Goal: Communication & Community: Answer question/provide support

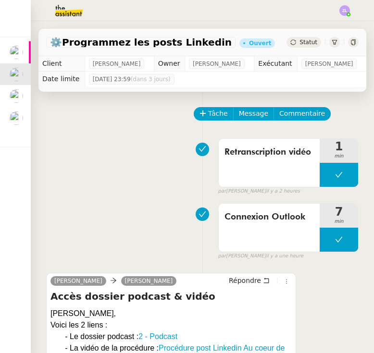
scroll to position [1, 0]
click at [16, 96] on img at bounding box center [16, 95] width 13 height 13
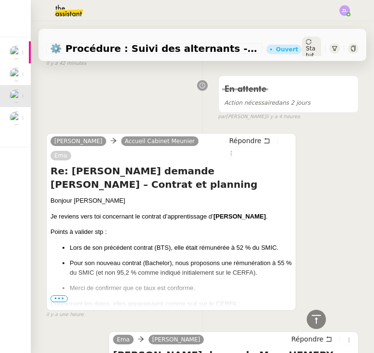
scroll to position [681, 0]
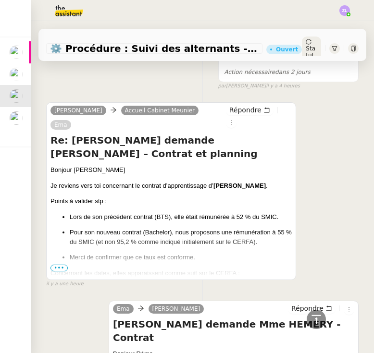
click at [58, 265] on span "•••" at bounding box center [58, 268] width 17 height 7
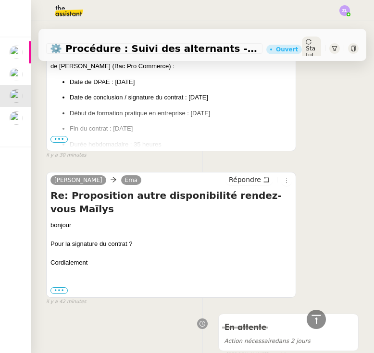
scroll to position [391, 0]
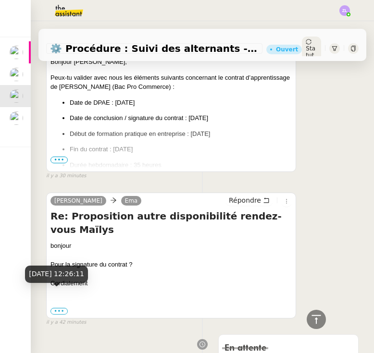
click at [65, 285] on div "[DATE] 12:26:11" at bounding box center [56, 278] width 63 height 24
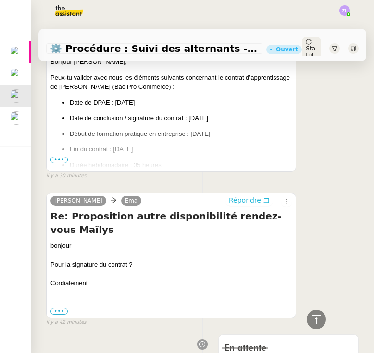
click at [242, 195] on span "Répondre" at bounding box center [245, 200] width 32 height 10
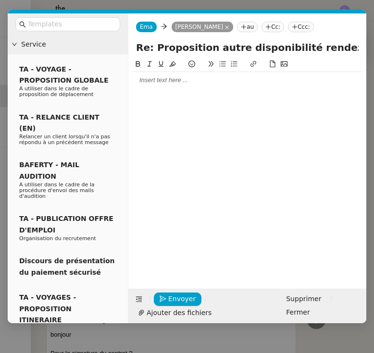
click at [177, 83] on div at bounding box center [247, 80] width 230 height 9
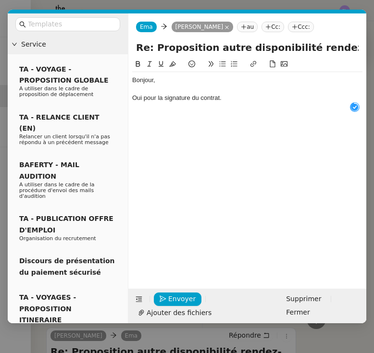
click at [221, 65] on icon at bounding box center [222, 64] width 7 height 7
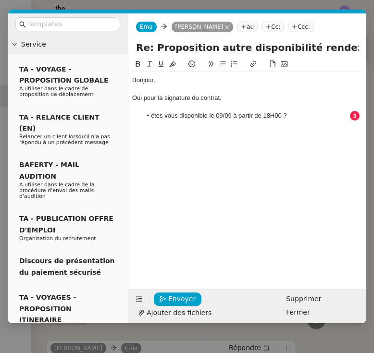
click at [157, 112] on li "ëtes vous disponible le 09/09 à partir de 18H00 ?" at bounding box center [252, 115] width 221 height 9
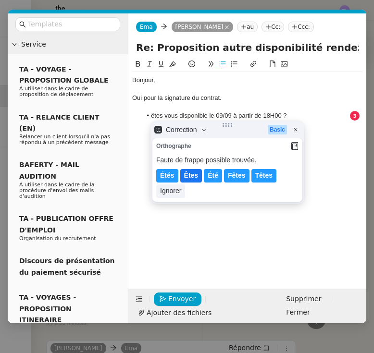
click at [190, 176] on lt-span "Êtes" at bounding box center [191, 175] width 22 height 13
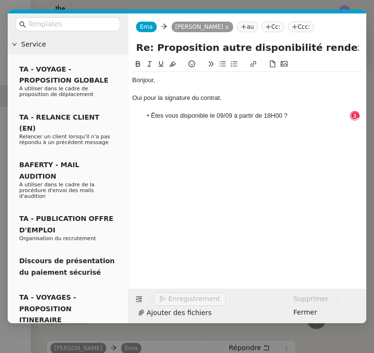
click at [170, 115] on li "Êtes vous disponible le 09/09 à partir de 18H00 ?" at bounding box center [252, 115] width 221 height 9
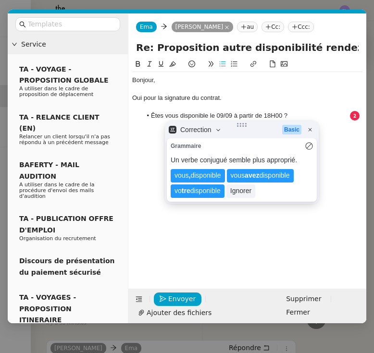
click at [177, 114] on li "Êtes vous disponible le 09/09 à partir de 18H00 ?" at bounding box center [252, 115] width 221 height 9
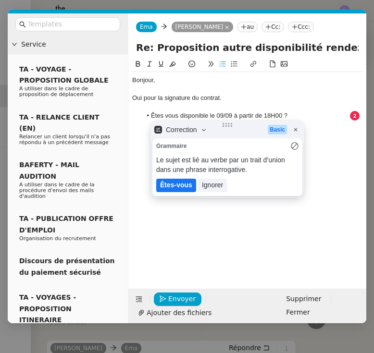
click at [172, 186] on lt-em "Êtes-vous" at bounding box center [176, 185] width 32 height 8
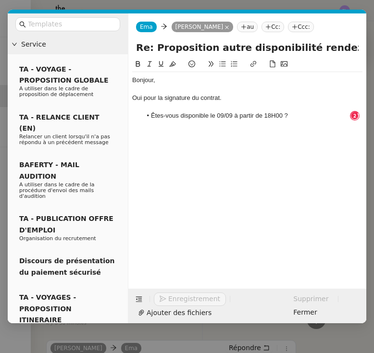
click at [305, 118] on li "Êtes-vous disponible le 09/09 à partir de 18H00 ?" at bounding box center [252, 115] width 221 height 9
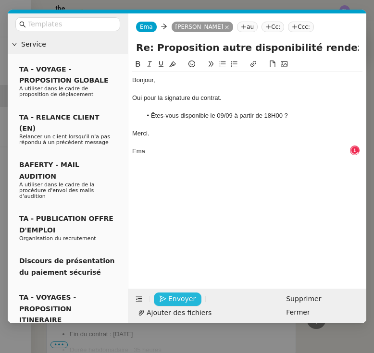
click at [170, 294] on span "Envoyer" at bounding box center [181, 298] width 27 height 11
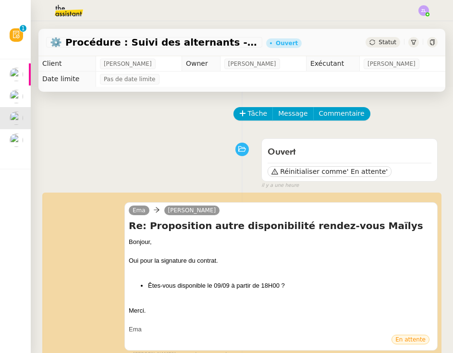
scroll to position [0, 0]
click at [247, 111] on button "Tâche" at bounding box center [253, 113] width 40 height 13
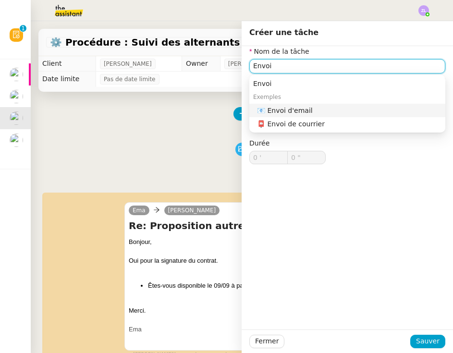
click at [290, 105] on nz-auto-option "📧 Envoi d'email" at bounding box center [347, 110] width 196 height 13
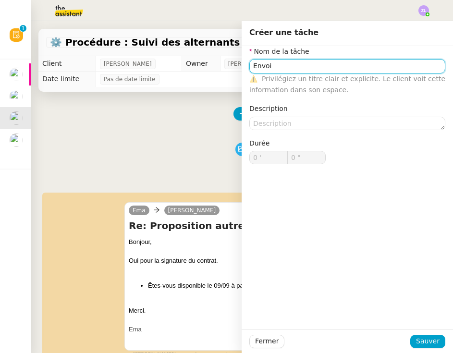
type input "Envoi d'email"
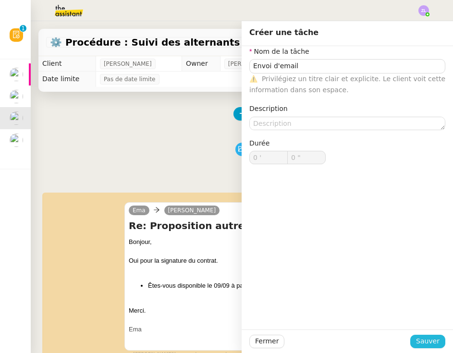
click at [373, 347] on button "Sauver" at bounding box center [427, 341] width 35 height 13
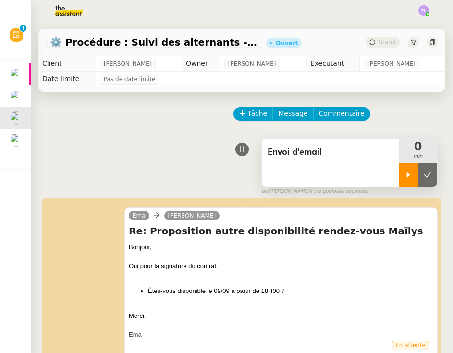
click at [373, 177] on icon at bounding box center [408, 175] width 8 height 8
click at [251, 107] on button "Tâche" at bounding box center [253, 113] width 40 height 13
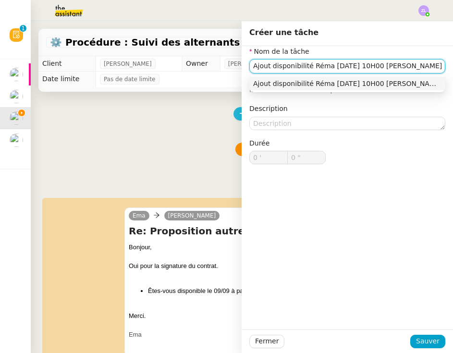
type input "Ajout disponibilité Réma [DATE] 10H00 [PERSON_NAME]"
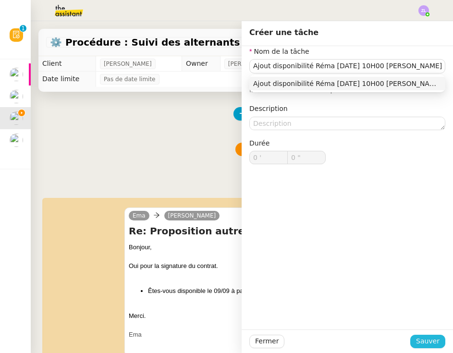
drag, startPoint x: 251, startPoint y: 107, endPoint x: 424, endPoint y: 341, distance: 291.2
click at [373, 341] on span "Sauver" at bounding box center [428, 341] width 24 height 11
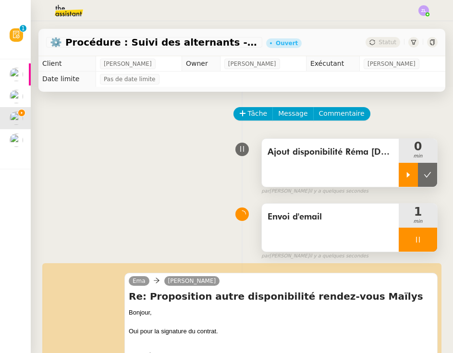
click at [373, 181] on div at bounding box center [408, 175] width 19 height 24
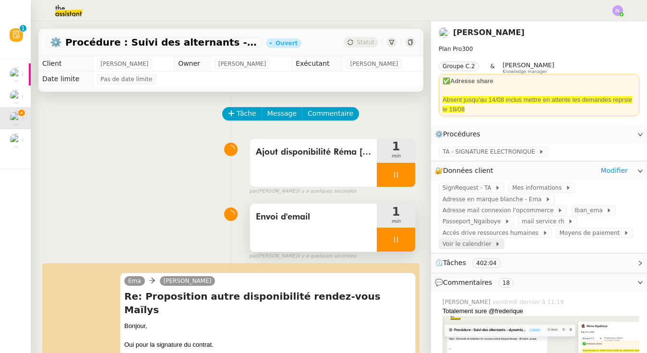
click at [373, 242] on span "Voir le calendrier" at bounding box center [469, 244] width 52 height 10
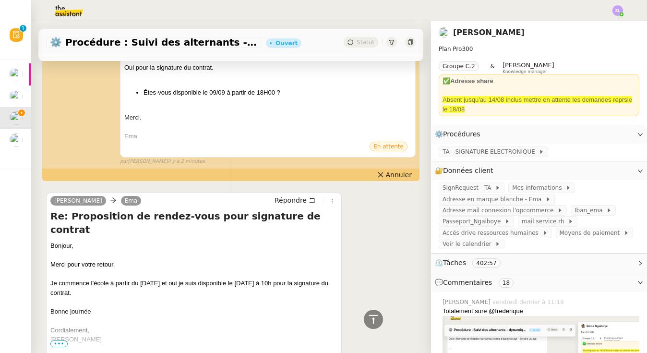
scroll to position [298, 0]
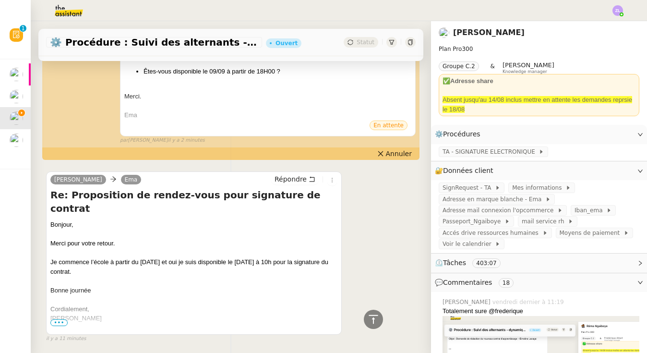
drag, startPoint x: 102, startPoint y: 259, endPoint x: 38, endPoint y: 198, distance: 88.3
copy div "Bonjour, Merci pour votre retour. Je commence l’école à partir du [DATE] et oui…"
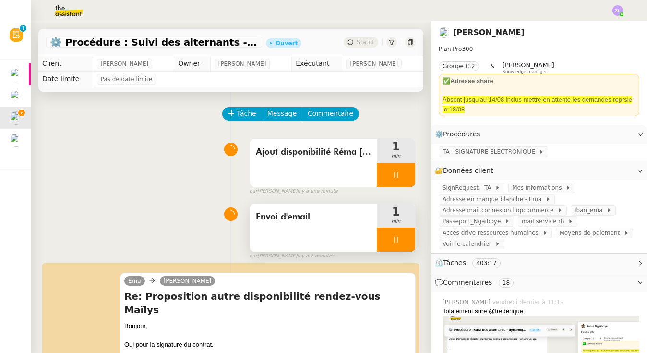
scroll to position [0, 0]
click at [373, 233] on div at bounding box center [396, 240] width 38 height 24
click at [373, 235] on button at bounding box center [405, 240] width 19 height 24
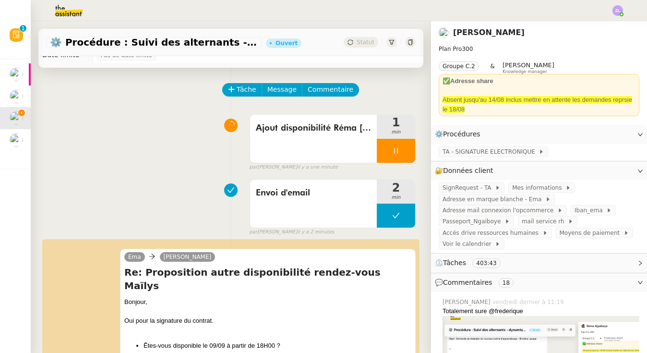
scroll to position [2, 0]
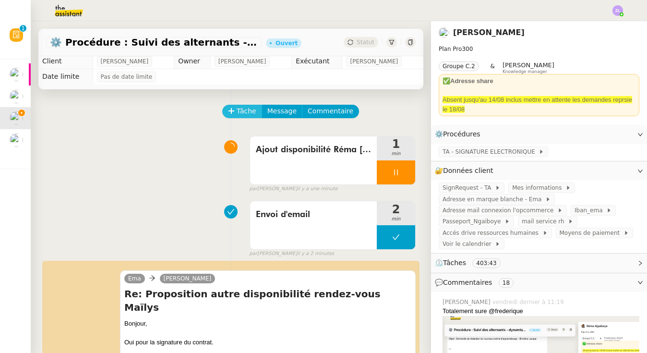
click at [242, 116] on span "Tâche" at bounding box center [247, 111] width 20 height 11
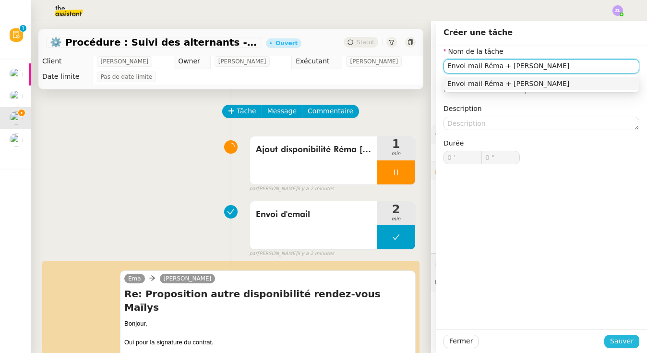
type input "Envoi mail Réma + [PERSON_NAME]"
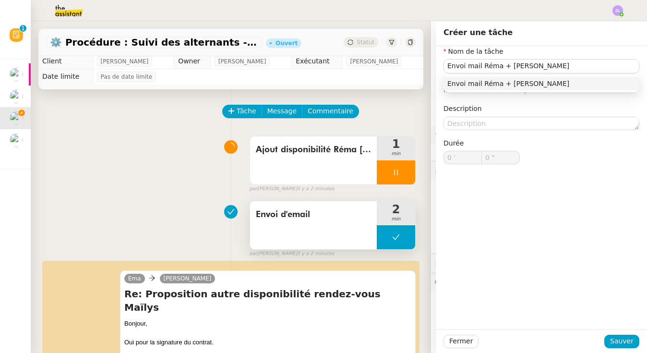
drag, startPoint x: 621, startPoint y: 345, endPoint x: 353, endPoint y: 235, distance: 289.2
click at [373, 345] on span "Sauver" at bounding box center [622, 341] width 24 height 11
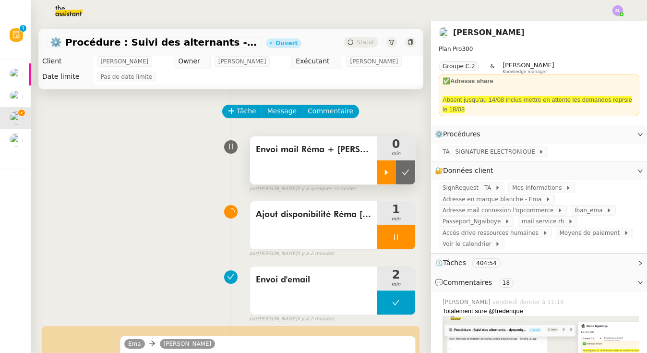
click at [373, 169] on icon at bounding box center [387, 173] width 8 height 8
click at [373, 237] on div at bounding box center [396, 237] width 38 height 24
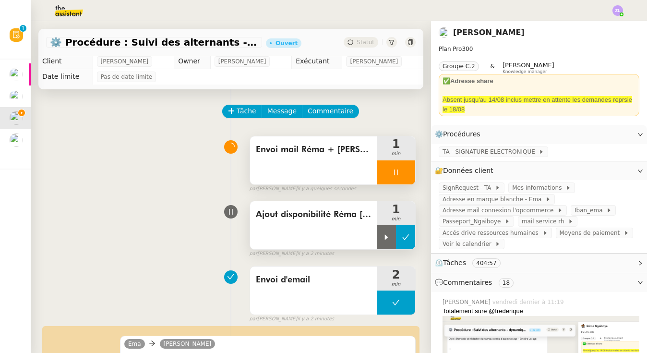
click at [373, 238] on icon at bounding box center [406, 237] width 8 height 8
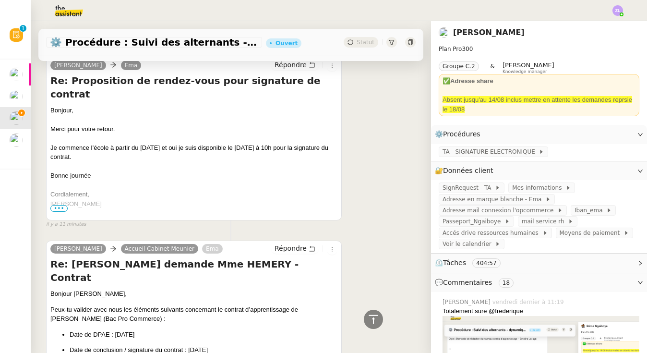
scroll to position [452, 0]
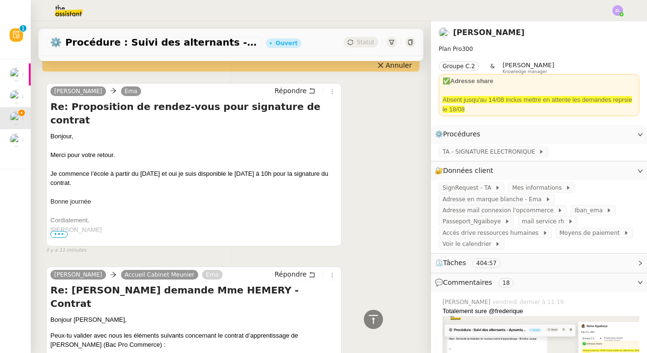
drag, startPoint x: 97, startPoint y: 173, endPoint x: 39, endPoint y: 104, distance: 91.0
copy div "Bonjour, Merci pour votre retour. Je commence l’école à partir du [DATE] et oui…"
click at [285, 86] on span "Répondre" at bounding box center [291, 91] width 32 height 10
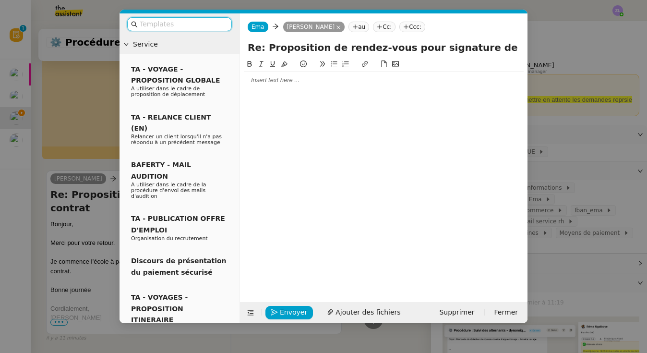
click at [267, 81] on div at bounding box center [384, 80] width 280 height 9
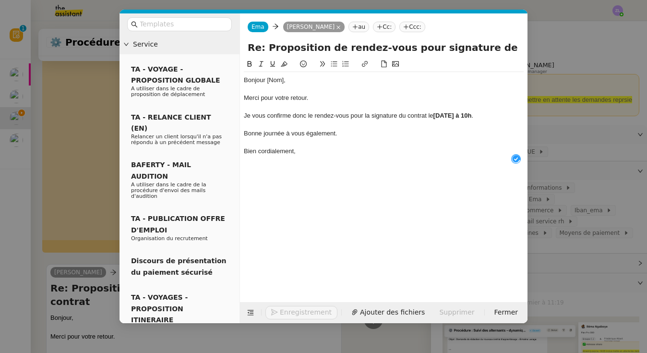
click at [285, 81] on div "Bonjour [Nom]," at bounding box center [384, 80] width 280 height 9
click at [308, 151] on div "Bien cordialement," at bounding box center [384, 151] width 280 height 9
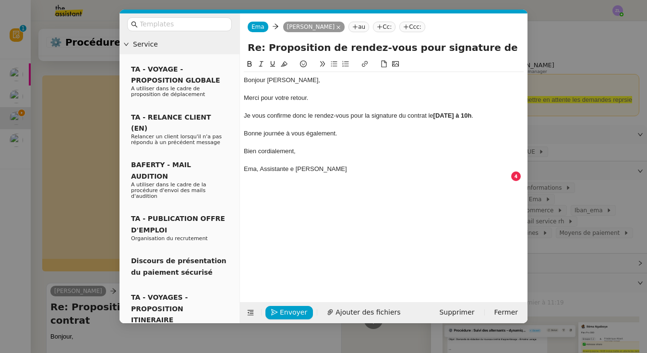
click at [291, 165] on div "Ema, Assistante e [PERSON_NAME]" at bounding box center [384, 169] width 280 height 9
click at [293, 308] on span "Envoyer" at bounding box center [293, 312] width 27 height 11
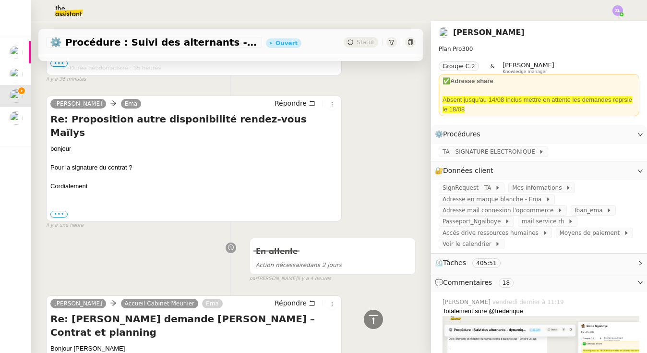
scroll to position [1082, 0]
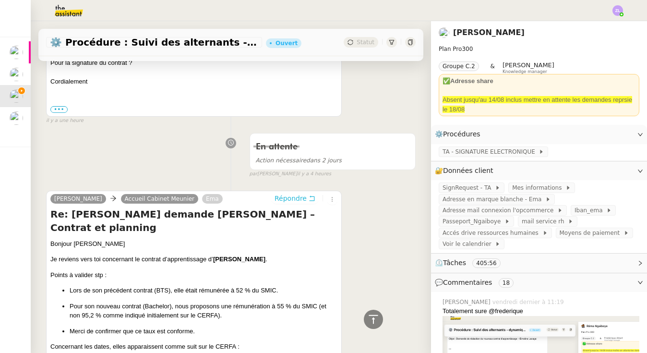
click at [296, 194] on span "Répondre" at bounding box center [291, 199] width 32 height 10
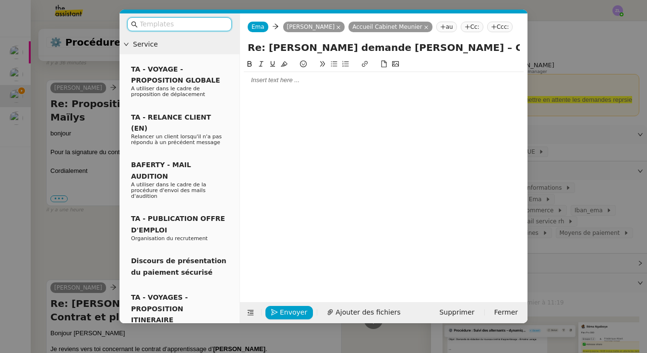
click at [268, 89] on div at bounding box center [384, 173] width 280 height 229
click at [263, 83] on div at bounding box center [384, 80] width 280 height 9
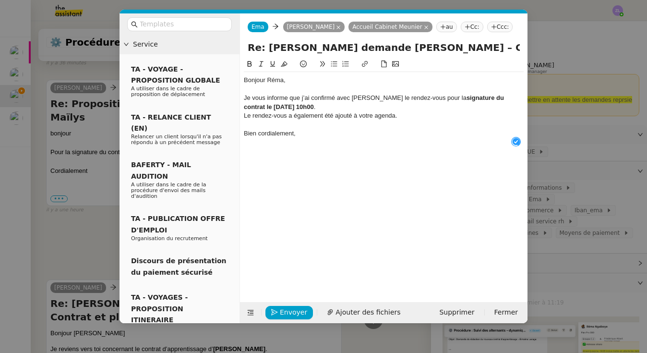
scroll to position [10, 0]
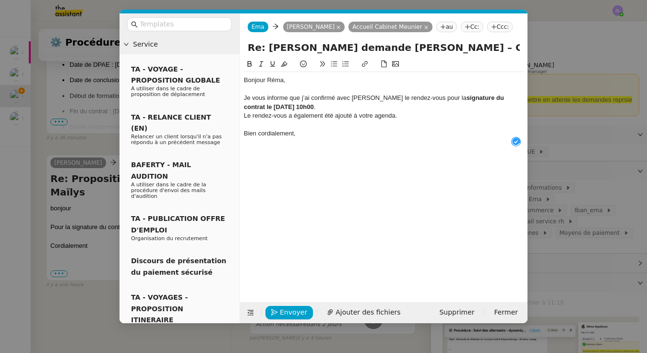
click at [331, 106] on div "Je vous informe que j’ai confirmé avec [PERSON_NAME] le rendez-vous pour la sig…" at bounding box center [384, 103] width 280 height 18
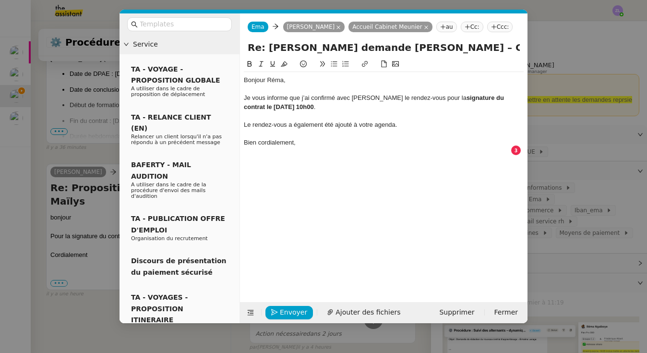
click at [262, 45] on input "Re: [PERSON_NAME] demande [PERSON_NAME] – Contrat et planning" at bounding box center [384, 47] width 272 height 14
click at [265, 46] on input "Re: [PERSON_NAME] demande [PERSON_NAME] – Contrat et planning" at bounding box center [384, 47] width 272 height 14
type input "[PERSON_NAME] demande [PERSON_NAME] – Contrat et planning"
click at [327, 141] on div "Bien cordialement," at bounding box center [384, 142] width 280 height 9
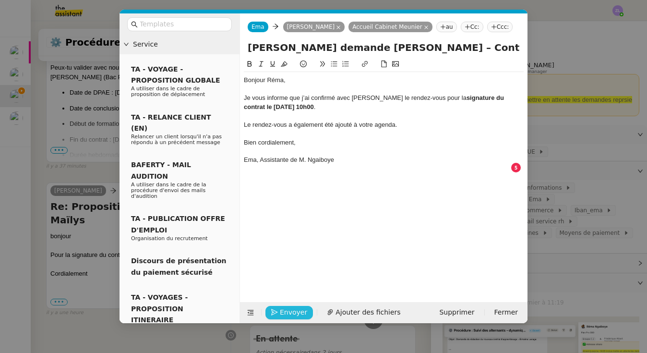
click at [294, 310] on span "Envoyer" at bounding box center [293, 312] width 27 height 11
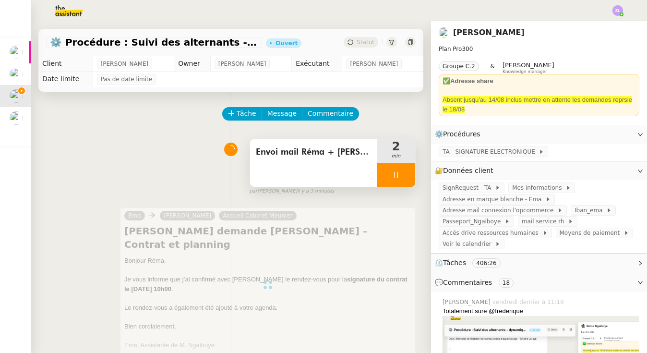
scroll to position [0, 0]
click at [373, 170] on div at bounding box center [396, 175] width 38 height 24
click at [373, 179] on button at bounding box center [405, 175] width 19 height 24
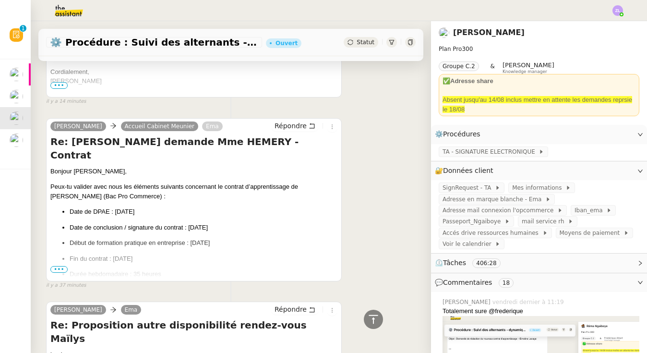
scroll to position [976, 0]
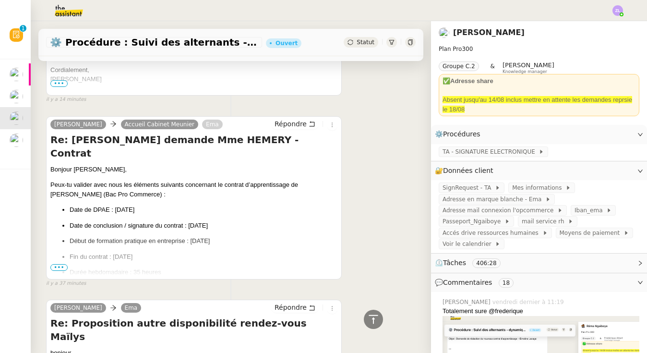
click at [62, 264] on span "•••" at bounding box center [58, 267] width 17 height 7
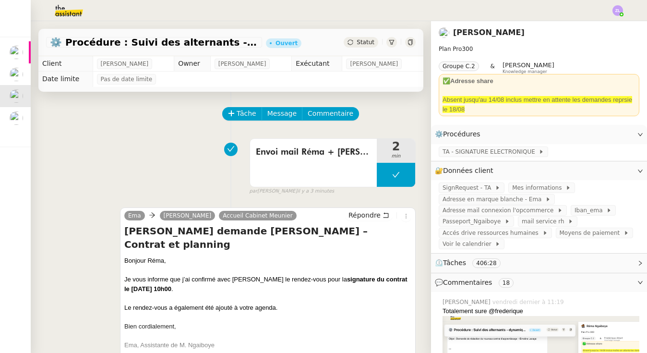
scroll to position [0, 0]
click at [365, 40] on span "Statut" at bounding box center [366, 42] width 18 height 7
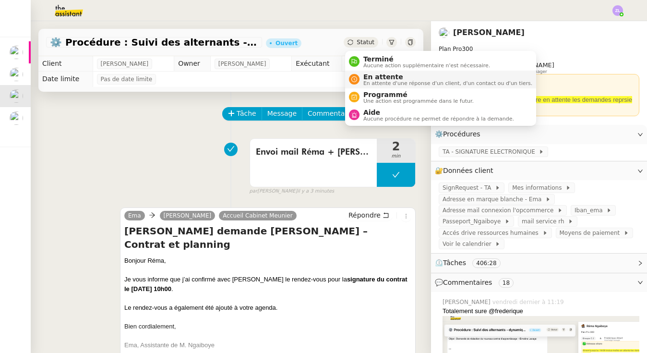
click at [369, 75] on span "En attente" at bounding box center [447, 77] width 169 height 8
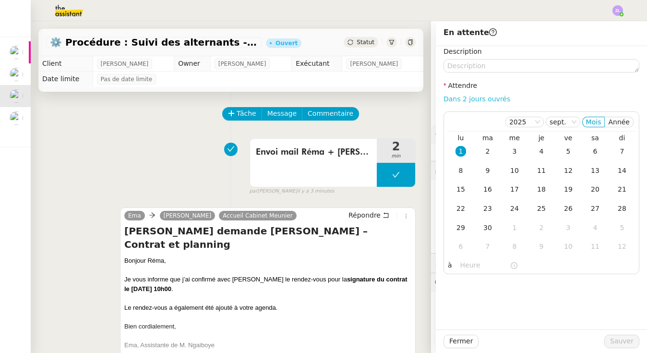
click at [373, 98] on link "Dans 2 jours ouvrés" at bounding box center [477, 99] width 67 height 8
type input "07:00"
click at [373, 337] on span "Sauver" at bounding box center [622, 341] width 24 height 11
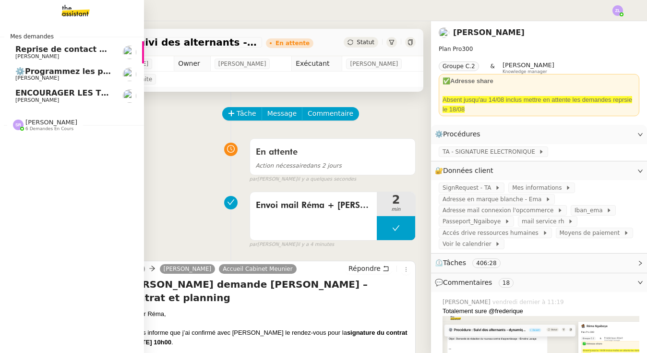
click at [60, 87] on link "ENCOURAGER LES TPE/PMI/PME À PASSER COMMANDE VIA LE SITE INTERNET - [DATE] [PER…" at bounding box center [72, 96] width 144 height 22
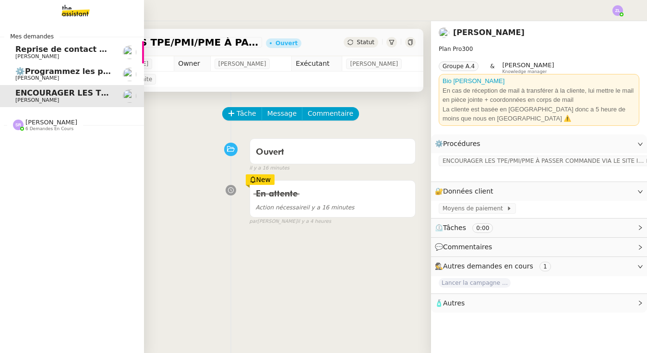
click at [48, 48] on span "Reprise de contact des dossiers non suivis" at bounding box center [107, 49] width 184 height 9
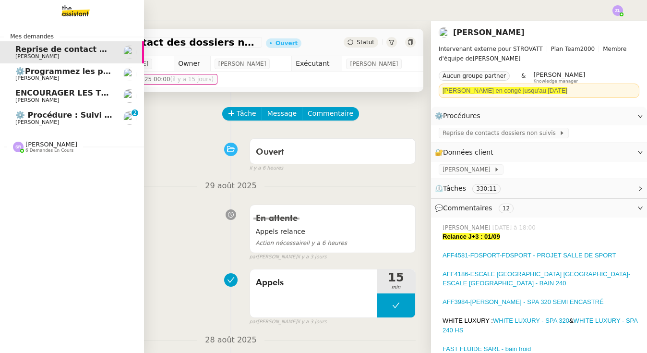
click at [47, 117] on span "⚙️ Procédure : Suivi des alternants - dynamique" at bounding box center [119, 114] width 208 height 9
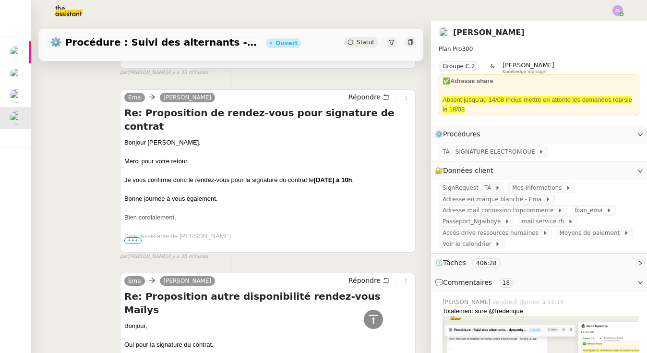
scroll to position [358, 0]
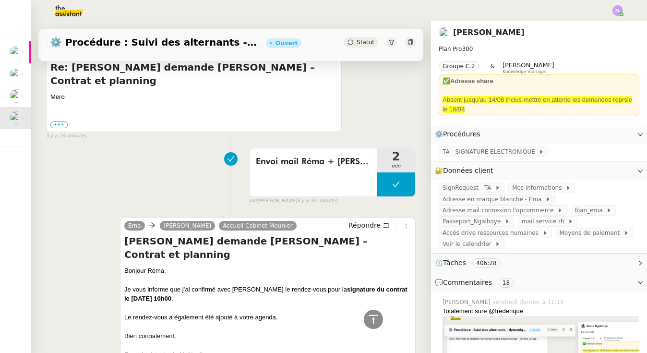
click at [366, 45] on span "Statut" at bounding box center [366, 42] width 18 height 7
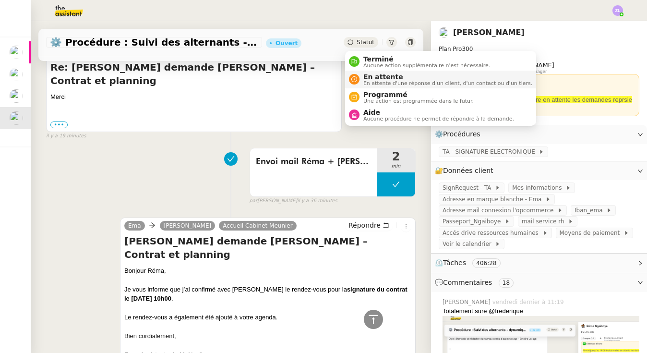
click at [370, 78] on span "En attente" at bounding box center [447, 77] width 169 height 8
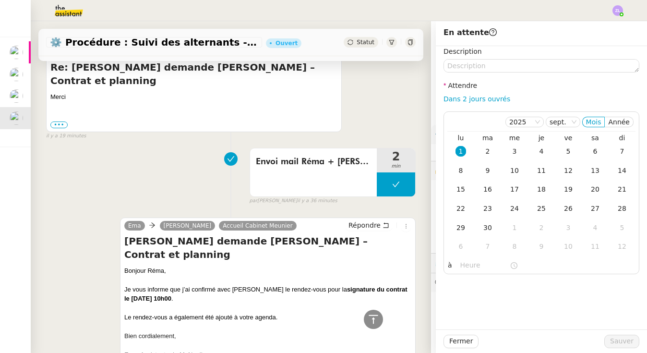
click at [373, 104] on div "Dans 2 jours ouvrés" at bounding box center [542, 99] width 196 height 11
click at [373, 102] on link "Dans 2 jours ouvrés" at bounding box center [477, 99] width 67 height 8
type input "07:00"
click at [373, 343] on span "Sauver" at bounding box center [622, 341] width 24 height 11
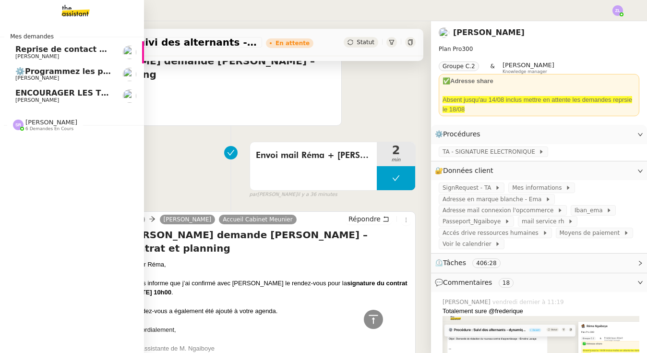
click at [46, 50] on span "Reprise de contact des dossiers non suivis" at bounding box center [107, 49] width 184 height 9
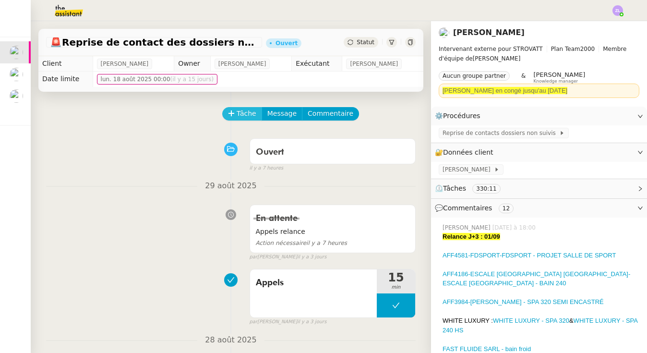
click at [246, 116] on span "Tâche" at bounding box center [247, 113] width 20 height 11
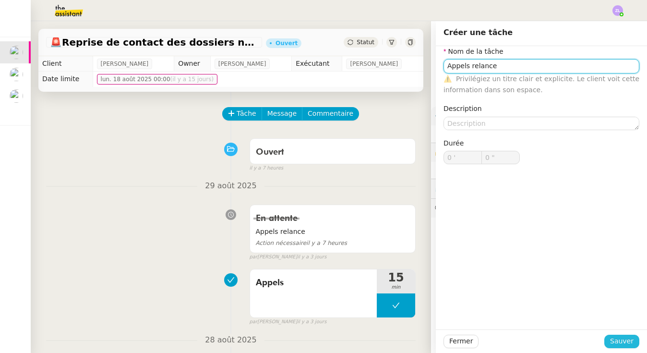
type input "Appels relance"
click at [373, 342] on span "Sauver" at bounding box center [622, 341] width 24 height 11
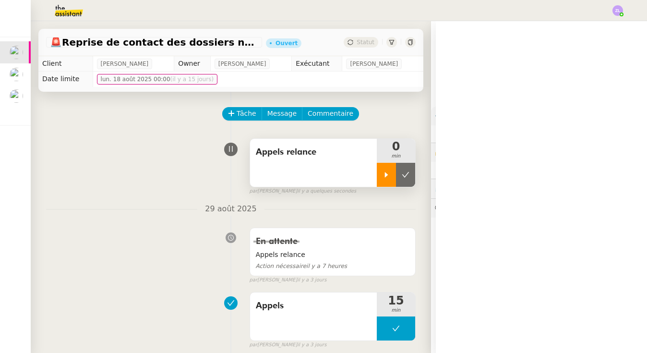
click at [373, 175] on icon at bounding box center [386, 174] width 3 height 5
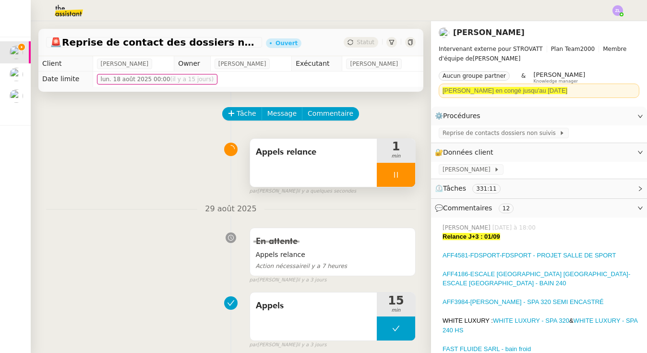
click at [373, 174] on div at bounding box center [396, 175] width 38 height 24
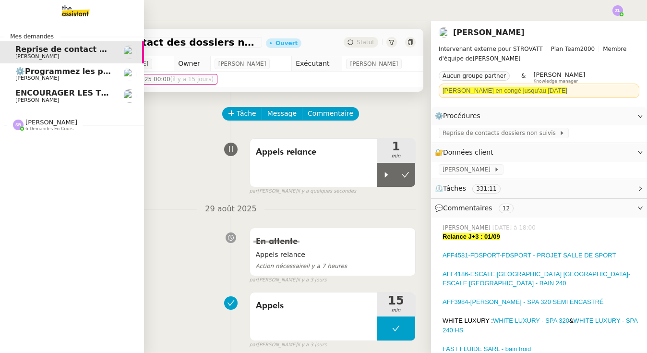
click at [30, 128] on span "6 demandes en cours" at bounding box center [49, 128] width 48 height 5
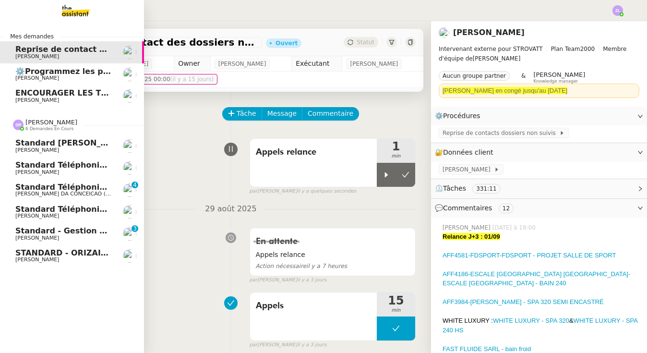
click at [43, 207] on span "Standard téléphonique - septembre 2025" at bounding box center [105, 209] width 181 height 9
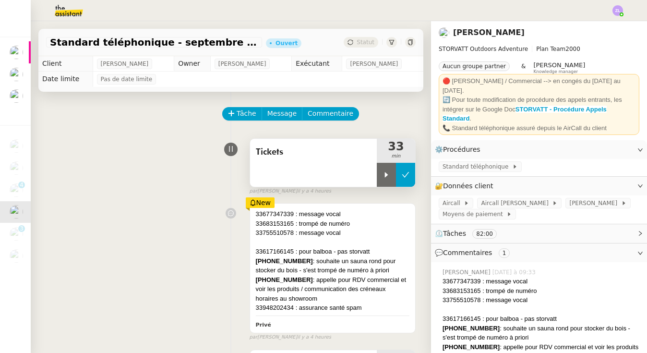
click at [373, 173] on icon at bounding box center [406, 175] width 8 height 8
click at [236, 120] on button "Tâche" at bounding box center [242, 113] width 40 height 13
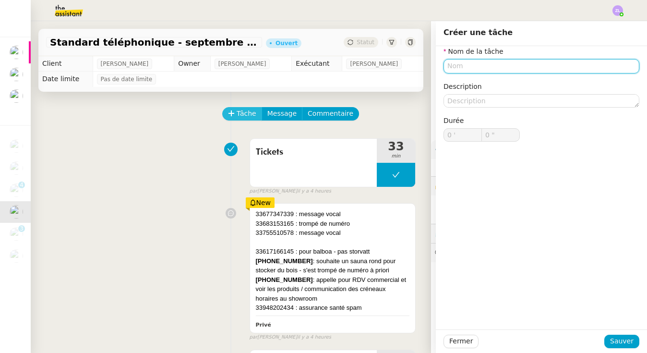
type input "p"
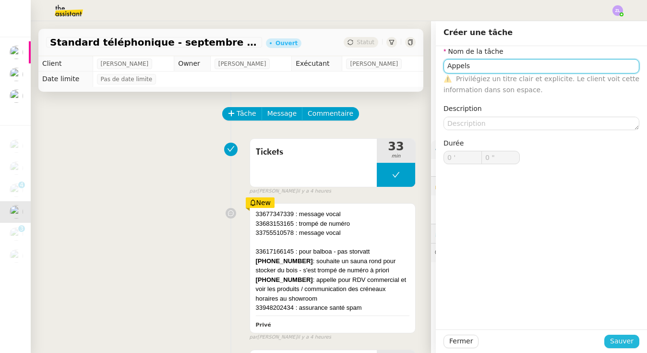
type input "Appels"
click at [373, 339] on span "Sauver" at bounding box center [622, 341] width 24 height 11
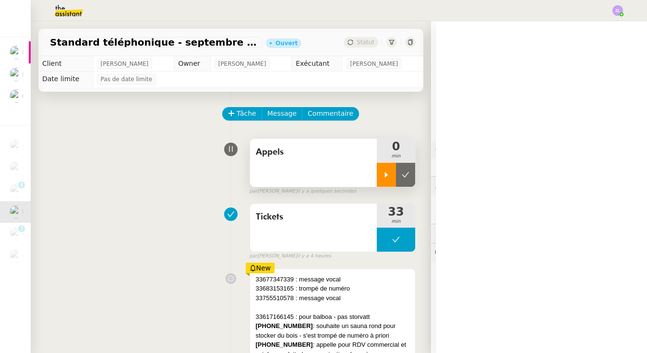
click at [373, 169] on div at bounding box center [386, 175] width 19 height 24
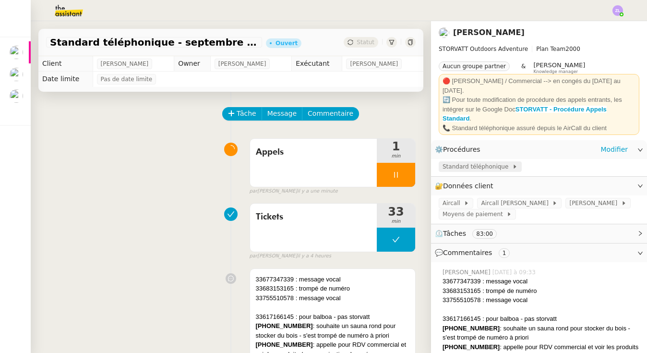
click at [373, 162] on span "Standard téléphonique" at bounding box center [478, 167] width 70 height 10
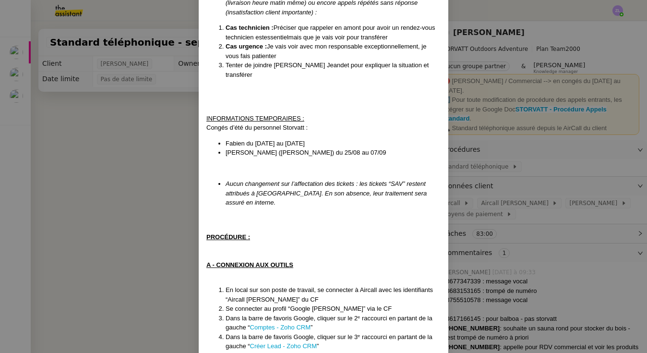
scroll to position [669, 0]
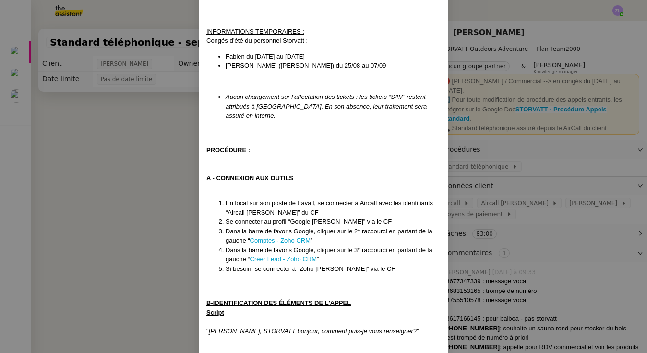
click at [373, 211] on nz-modal-container "MAJ le [DATE] Contexte : Le client souhaite que nous réceptionnions les appels …" at bounding box center [323, 176] width 647 height 353
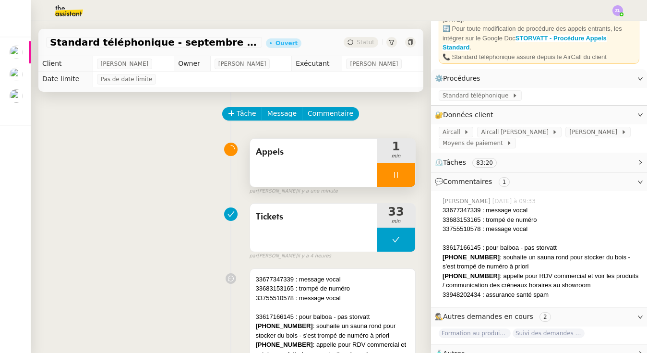
scroll to position [71, 0]
click at [373, 91] on span "Standard téléphonique" at bounding box center [478, 96] width 70 height 10
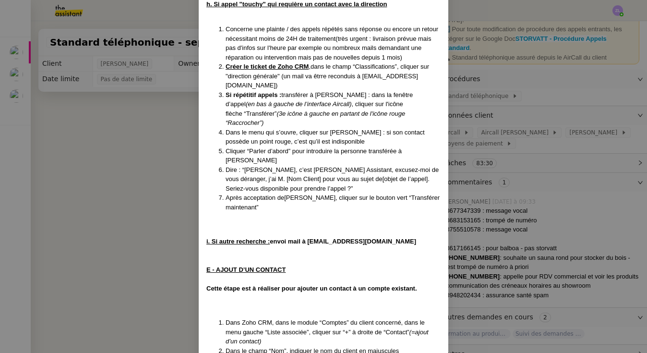
scroll to position [2662, 0]
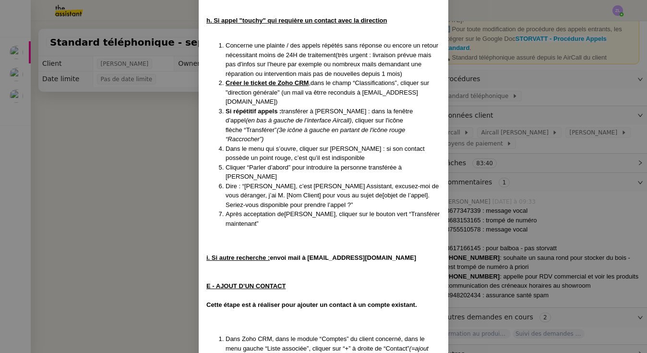
drag, startPoint x: 133, startPoint y: 149, endPoint x: 218, endPoint y: 133, distance: 86.5
click at [133, 149] on nz-modal-container "MAJ le [DATE] Contexte : Le client souhaite que nous réceptionnions les appels …" at bounding box center [323, 176] width 647 height 353
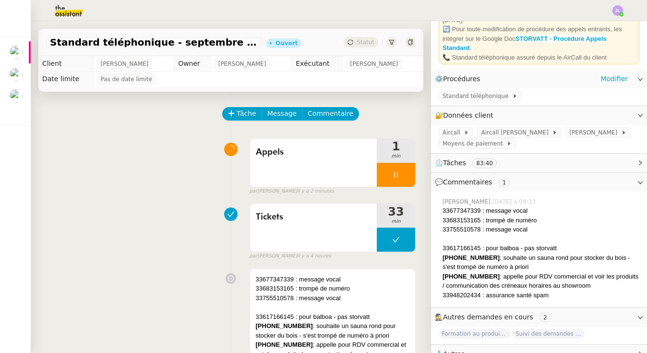
scroll to position [0, 0]
click at [373, 169] on div at bounding box center [396, 175] width 38 height 24
click at [373, 169] on div "Tâche Message Commentaire Veuillez patienter une erreur s'est produite 👌👌👌 mess…" at bounding box center [231, 300] width 400 height 417
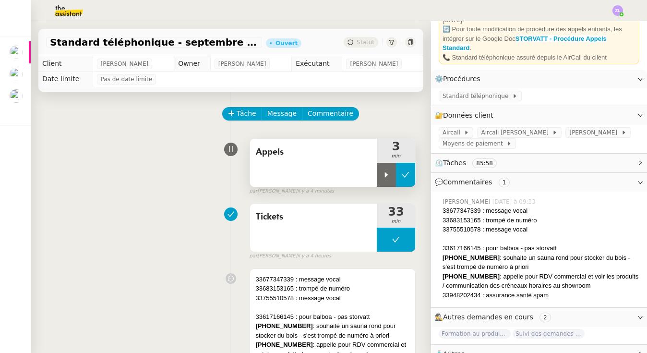
click at [373, 171] on icon at bounding box center [406, 175] width 8 height 8
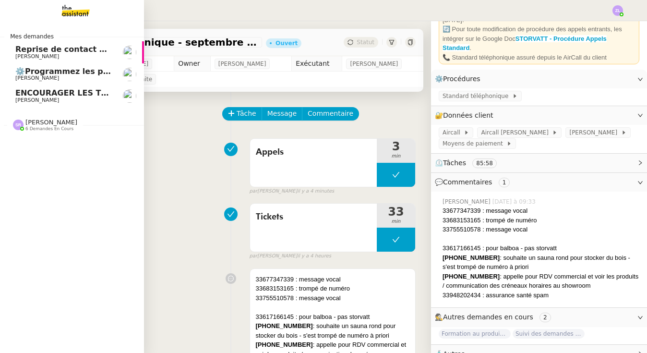
click at [49, 50] on span "Reprise de contact des dossiers non suivis" at bounding box center [107, 49] width 184 height 9
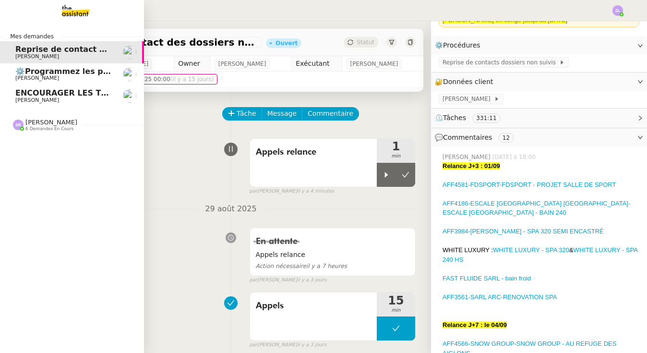
scroll to position [33, 0]
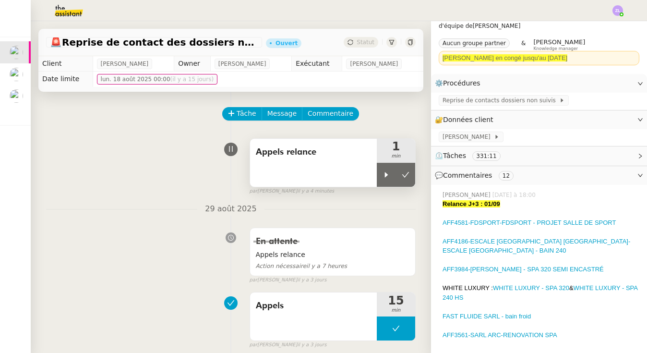
click at [373, 170] on div "Appels relance" at bounding box center [313, 163] width 127 height 48
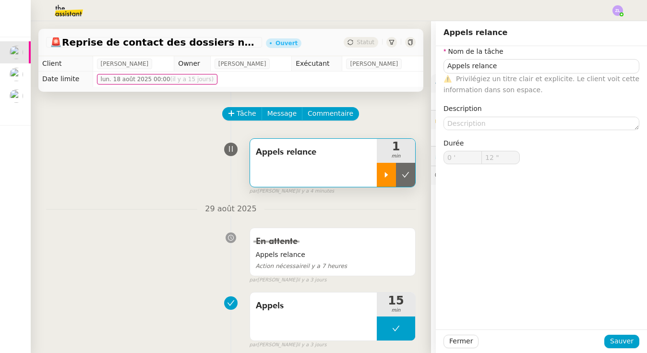
click at [373, 172] on div at bounding box center [386, 175] width 19 height 24
type input "Appels relance"
type input "0 '"
type input "12 ""
type input "Appels relance"
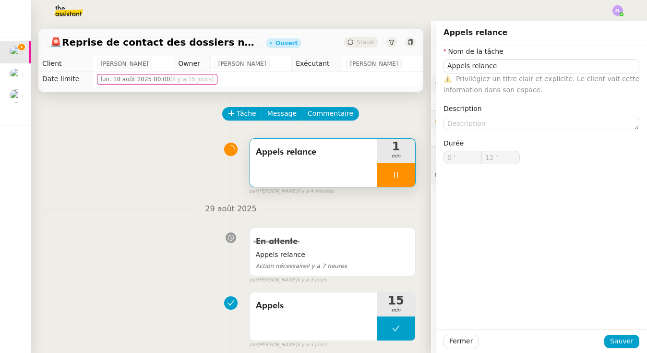
type input "0 '"
type input "12 ""
click at [373, 341] on span "Fermer" at bounding box center [461, 341] width 24 height 11
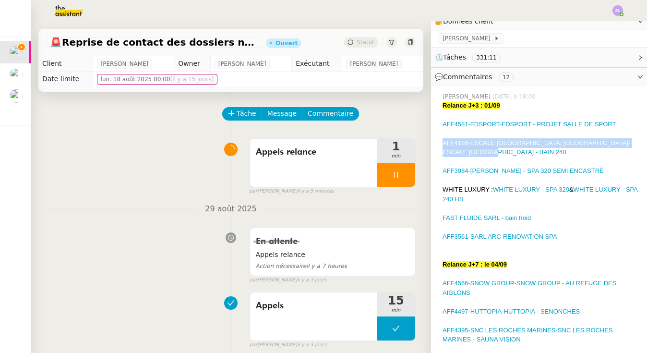
scroll to position [136, 0]
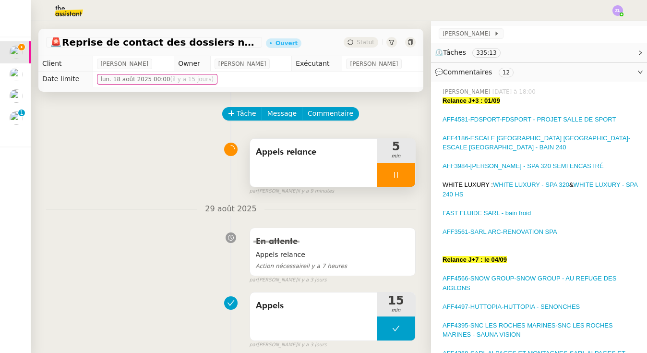
click at [373, 181] on div at bounding box center [396, 175] width 38 height 24
click at [373, 177] on button at bounding box center [405, 175] width 19 height 24
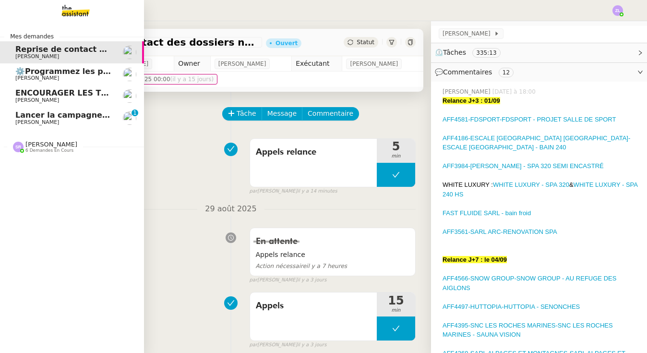
click at [41, 153] on div "[PERSON_NAME] 6 demandes en cours" at bounding box center [72, 143] width 144 height 28
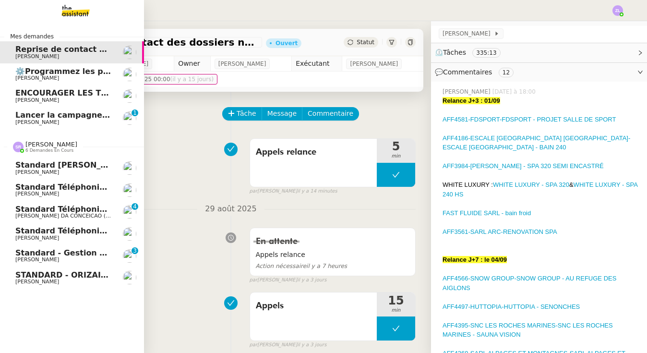
click at [59, 257] on span "[PERSON_NAME]" at bounding box center [63, 260] width 97 height 6
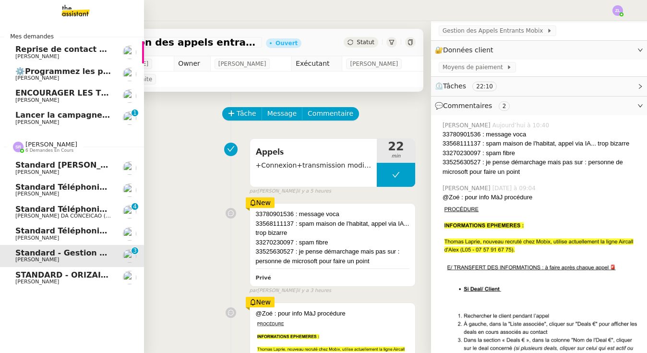
scroll to position [47, 0]
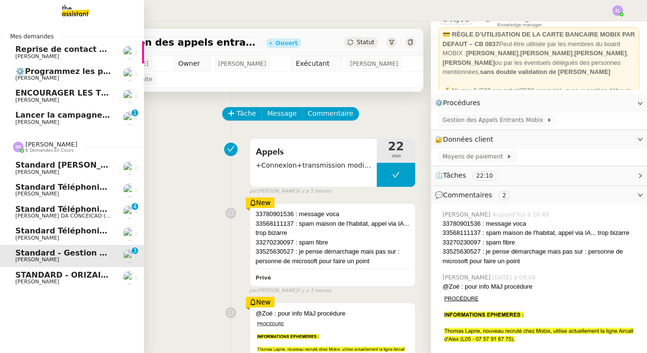
click at [23, 235] on span "[PERSON_NAME]" at bounding box center [37, 238] width 44 height 6
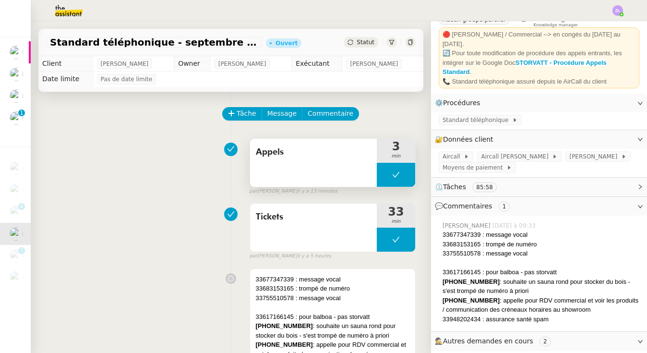
click at [373, 174] on button at bounding box center [396, 175] width 38 height 24
click at [373, 174] on icon at bounding box center [387, 175] width 8 height 8
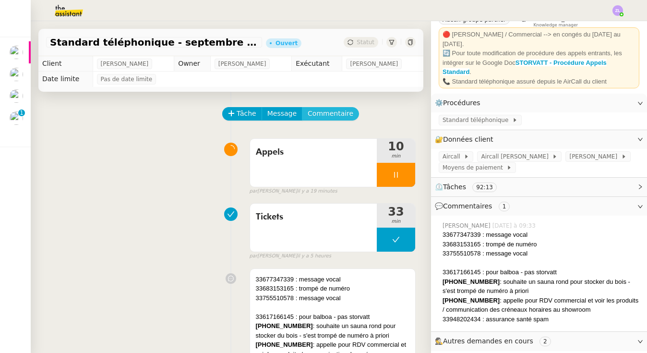
click at [327, 114] on span "Commentaire" at bounding box center [331, 113] width 46 height 11
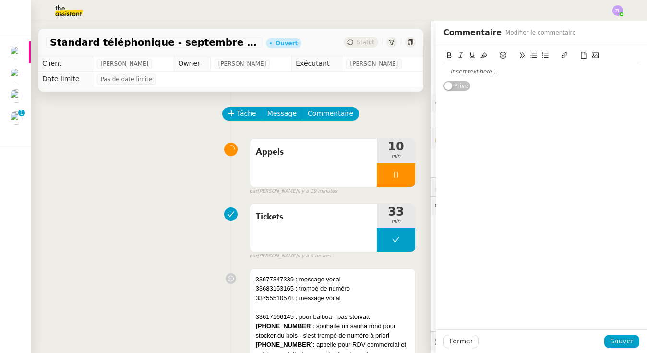
click at [373, 71] on div at bounding box center [542, 71] width 196 height 9
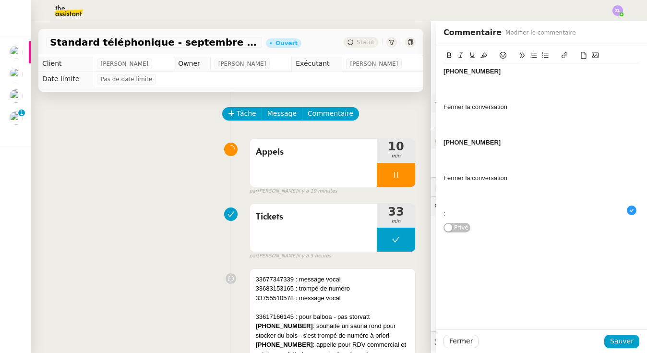
drag, startPoint x: 449, startPoint y: 216, endPoint x: 440, endPoint y: 72, distance: 144.8
click at [373, 72] on div "[PHONE_NUMBER] Fermer la conversation [PHONE_NUMBER] Fermer la conversation : […" at bounding box center [541, 139] width 211 height 187
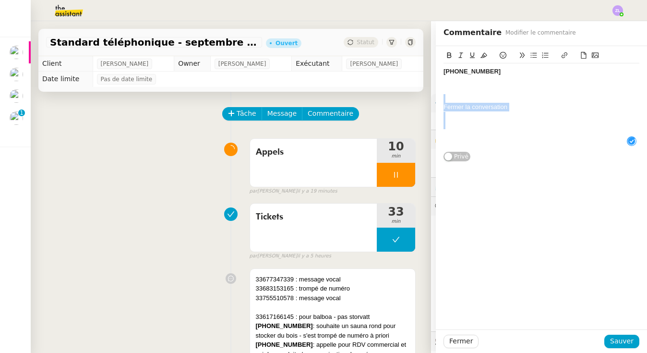
drag, startPoint x: 470, startPoint y: 124, endPoint x: 447, endPoint y: 100, distance: 32.9
click at [373, 121] on div at bounding box center [542, 125] width 196 height 9
click at [373, 345] on span "Sauver" at bounding box center [622, 341] width 24 height 11
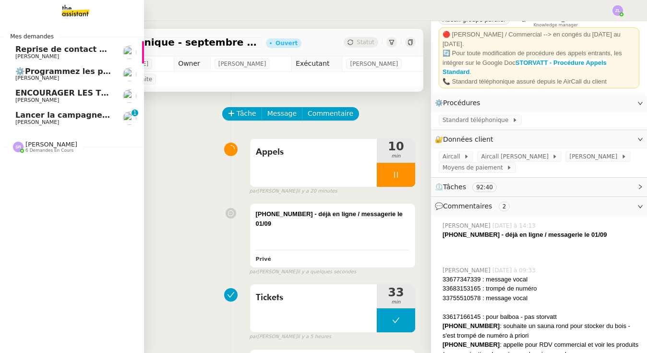
click at [11, 118] on link "Lancer la campagne de prospection [PERSON_NAME] 0 1 2 3 4 5 6 7 8 9" at bounding box center [72, 118] width 144 height 22
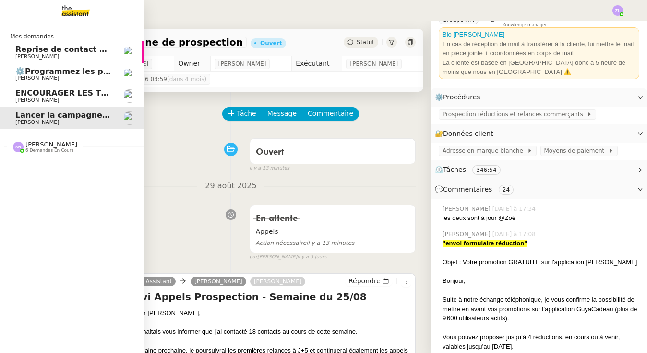
click at [47, 141] on span "[PERSON_NAME]" at bounding box center [51, 144] width 52 height 7
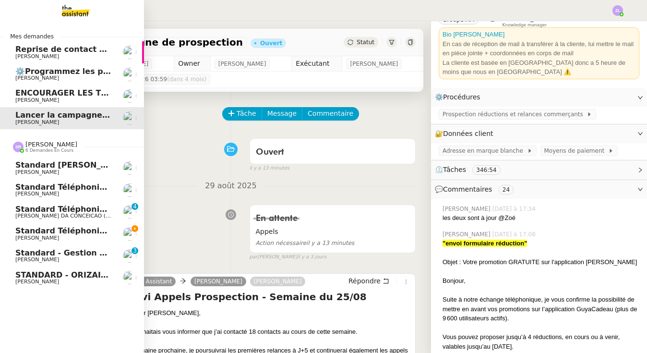
click at [57, 230] on span "Standard téléphonique - septembre 2025" at bounding box center [105, 230] width 181 height 9
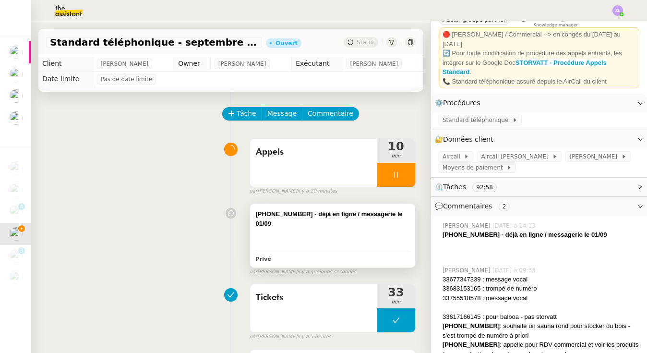
click at [347, 234] on div at bounding box center [333, 233] width 154 height 10
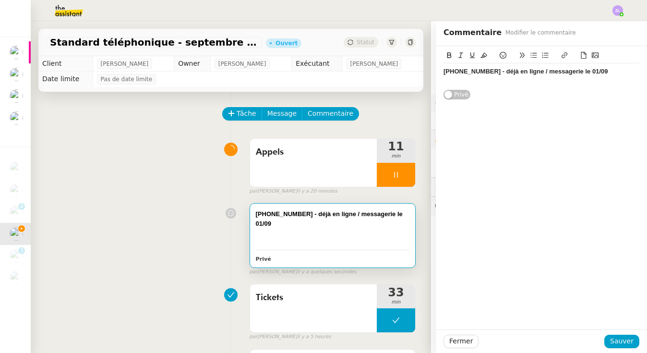
click at [373, 69] on div "[PHONE_NUMBER] - déjà en ligne / messagerie le 01/09" at bounding box center [542, 71] width 196 height 9
drag, startPoint x: 420, startPoint y: 128, endPoint x: 419, endPoint y: 117, distance: 11.1
click at [373, 117] on app-ticket "Standard téléphonique - [DATE] Ouvert Statut Client [PERSON_NAME] Owner [PERSON…" at bounding box center [339, 187] width 617 height 332
drag, startPoint x: 501, startPoint y: 69, endPoint x: 619, endPoint y: 64, distance: 118.2
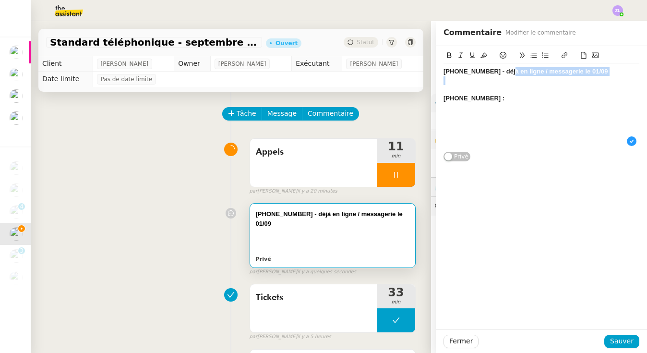
click at [373, 64] on div "[PHONE_NUMBER] - déjà en ligne / messagerie le 01/09 [PHONE_NUMBER] :" at bounding box center [542, 106] width 196 height 87
copy strong "[PHONE_NUMBER] -"
click at [373, 65] on div "[PHONE_NUMBER] - déjà en ligne / messagerie le 01/09 [PHONE_NUMBER] :" at bounding box center [542, 106] width 196 height 87
drag, startPoint x: 496, startPoint y: 72, endPoint x: 605, endPoint y: 69, distance: 108.5
click at [373, 69] on div "[PHONE_NUMBER] - déjà en ligne / messagerie le 01/09" at bounding box center [542, 71] width 196 height 9
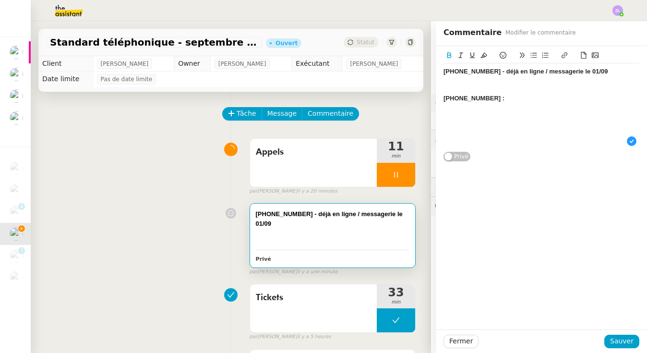
copy strong "- déjà en ligne / messagerie le 01/09"
click at [373, 103] on div at bounding box center [542, 107] width 196 height 9
click at [373, 94] on div "[PHONE_NUMBER] :" at bounding box center [542, 98] width 196 height 9
click at [373, 341] on span "Sauver" at bounding box center [622, 341] width 24 height 11
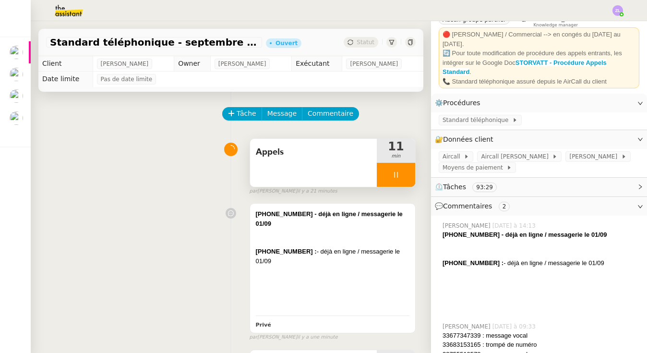
click at [373, 174] on div at bounding box center [396, 175] width 38 height 24
click at [373, 174] on button at bounding box center [405, 175] width 19 height 24
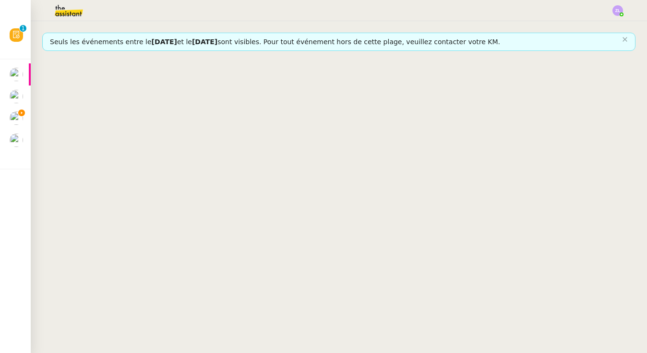
click at [218, 38] on span "[DATE]" at bounding box center [204, 42] width 25 height 8
click at [627, 41] on icon "button" at bounding box center [625, 39] width 4 height 4
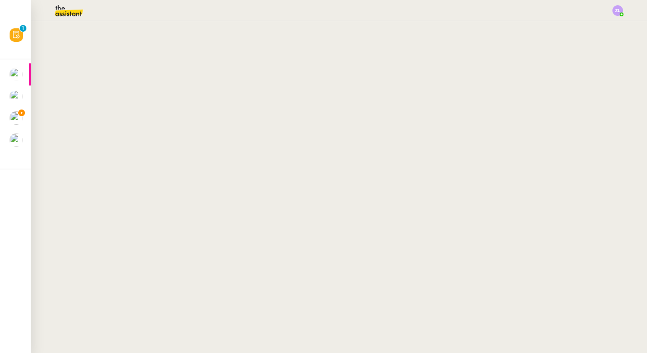
click at [326, 115] on nz-content "😞😞😞 Événement non modifiable" at bounding box center [338, 187] width 593 height 332
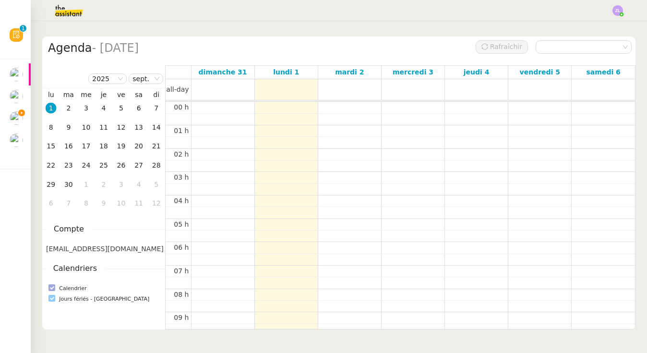
scroll to position [139, 0]
click at [67, 128] on div "9" at bounding box center [68, 127] width 11 height 11
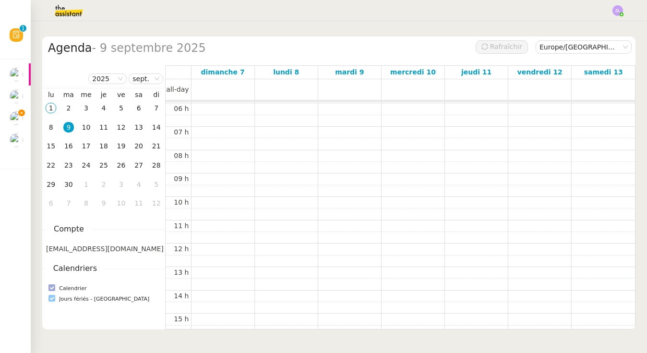
click at [346, 197] on div "00 h 01 h 02 h 03 h 04 h 05 h 06 h 07 h 08 h 09 h 10 h 11 h 12 h 13 h 14 h 15 h…" at bounding box center [401, 243] width 470 height 560
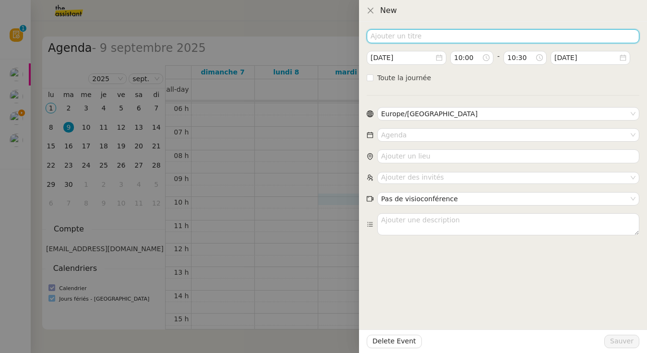
click at [382, 34] on input at bounding box center [503, 36] width 273 height 14
type input "Signature Contrat Emeline - Alternance"
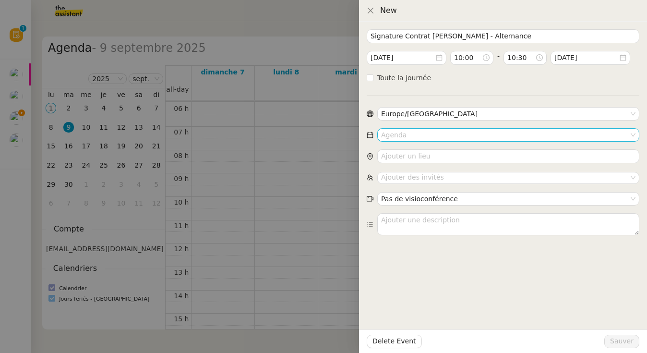
click at [403, 137] on input at bounding box center [505, 135] width 248 height 12
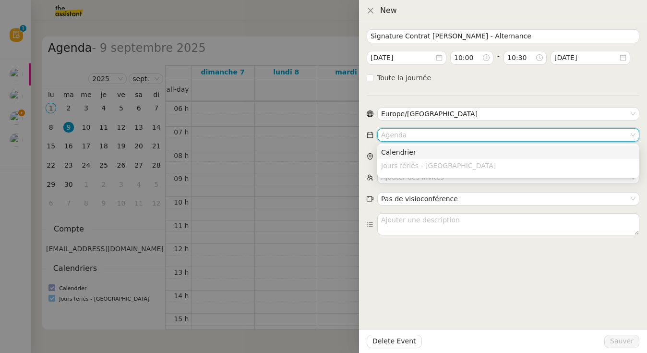
click at [428, 149] on div "Calendrier" at bounding box center [508, 152] width 254 height 9
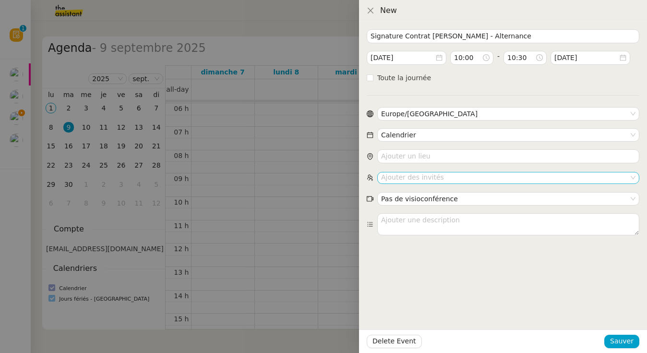
click at [412, 176] on nz-select-top-control "Ajouter des invités" at bounding box center [508, 178] width 262 height 12
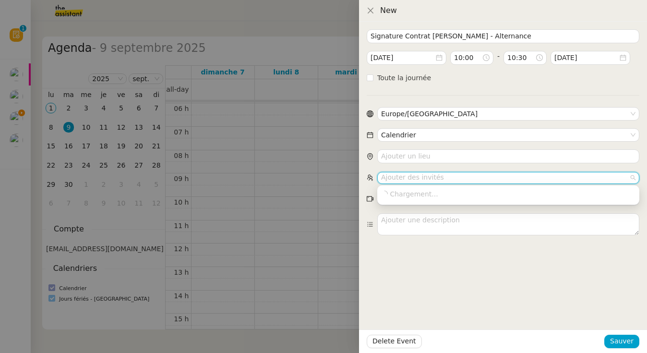
type input "@"
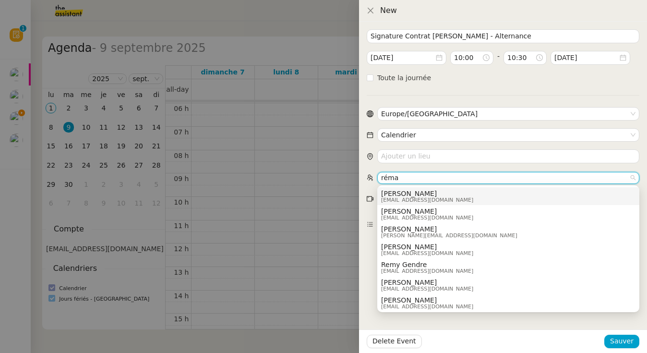
type input "réma"
click at [420, 196] on span "[PERSON_NAME]" at bounding box center [427, 194] width 92 height 8
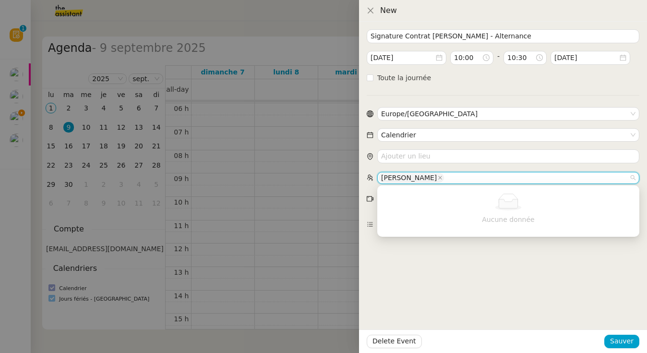
click at [451, 257] on div "Signature Contrat Emeline - Alternance 2025-sept.-09 10:00 - 10:30 2025-sept.-0…" at bounding box center [503, 187] width 288 height 331
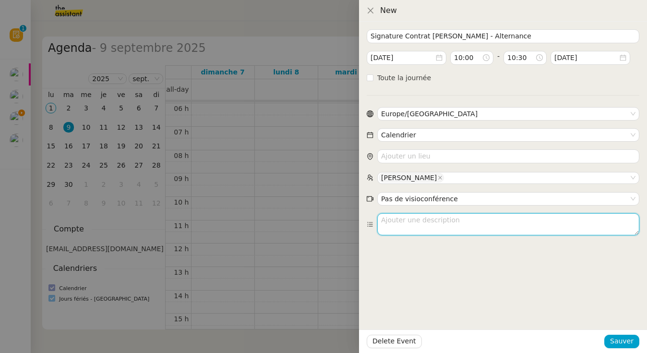
click at [424, 223] on textarea at bounding box center [508, 224] width 262 height 22
type textarea "Validation signature contrat Emeline Contrat Alternance à 10H00"
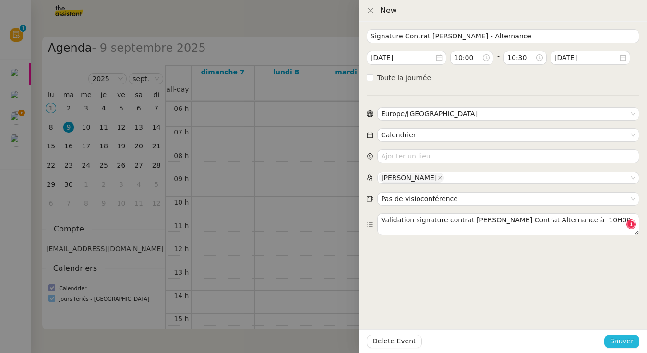
click at [619, 340] on span "Sauver" at bounding box center [622, 341] width 24 height 11
